Goal: Task Accomplishment & Management: Use online tool/utility

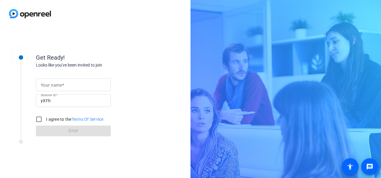
click at [64, 84] on input "Your name" at bounding box center [73, 84] width 65 height 7
click at [61, 82] on input "Your name" at bounding box center [73, 84] width 65 height 7
type input "a"
type input "[PERSON_NAME]"
click at [40, 117] on input "I agree to the Terms Of Service" at bounding box center [39, 119] width 12 height 12
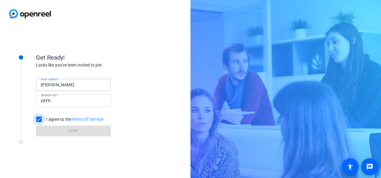
checkbox input "true"
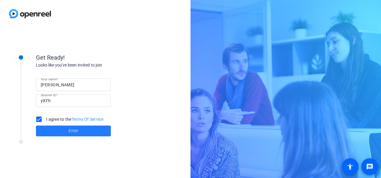
click at [72, 129] on span "Enter" at bounding box center [74, 131] width 10 height 6
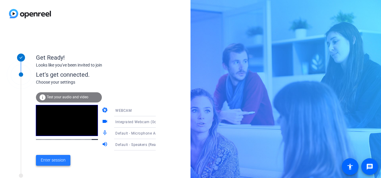
click at [56, 158] on span "Enter session" at bounding box center [53, 160] width 25 height 6
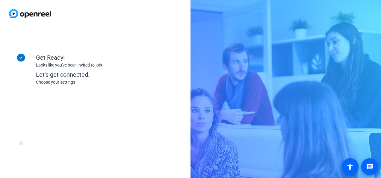
click at [56, 158] on div "Get Ready! Looks like you've been invited to join Let's get connected. Choose y…" at bounding box center [81, 103] width 150 height 120
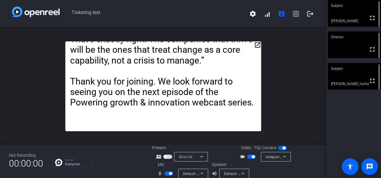
click at [293, 15] on span "settings signal_cellular_alt account_box grid_on logout" at bounding box center [281, 14] width 72 height 14
click at [278, 13] on mat-icon "account_box" at bounding box center [281, 13] width 7 height 7
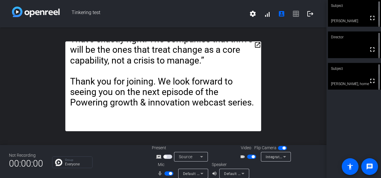
click at [294, 12] on span "settings signal_cellular_alt account_box grid_on logout" at bounding box center [281, 14] width 72 height 14
click at [309, 15] on mat-icon "logout" at bounding box center [310, 13] width 7 height 7
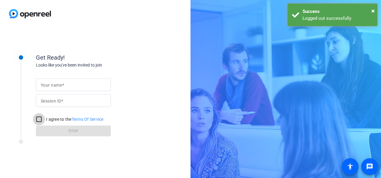
click at [42, 117] on input "I agree to the Terms Of Service" at bounding box center [39, 119] width 12 height 12
checkbox input "true"
